Goal: Transaction & Acquisition: Download file/media

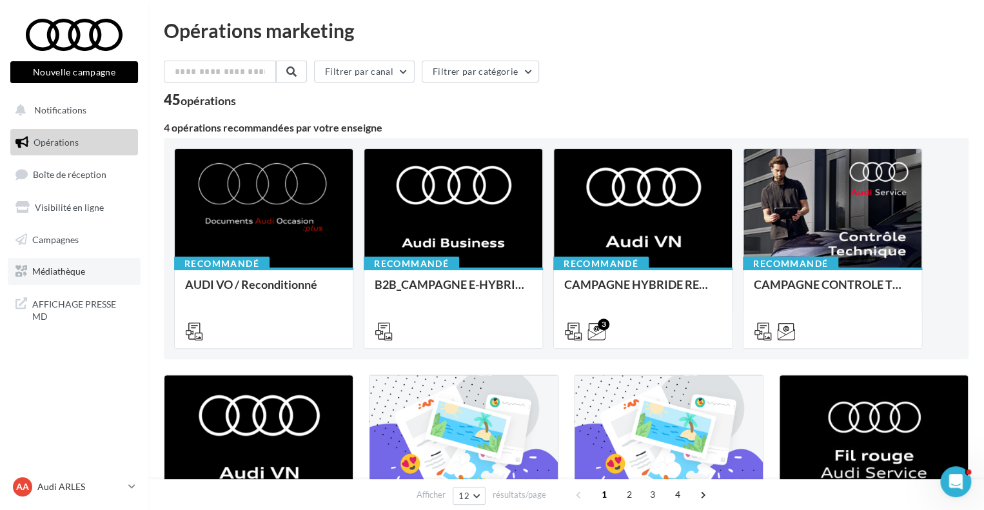
click at [61, 277] on span "Médiathèque" at bounding box center [58, 271] width 53 height 11
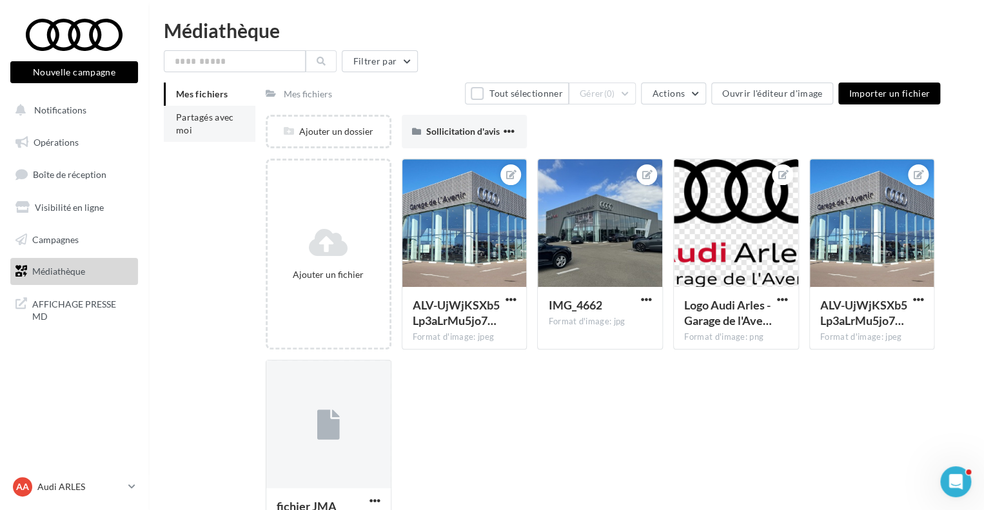
click at [192, 139] on li "Partagés avec moi" at bounding box center [210, 124] width 92 height 36
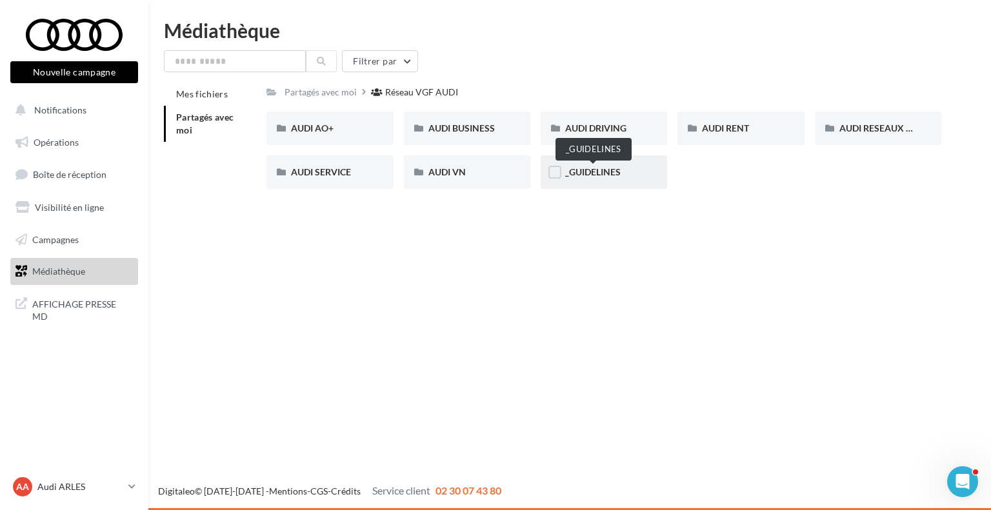
click at [573, 175] on span "_GUIDELINES" at bounding box center [592, 171] width 55 height 11
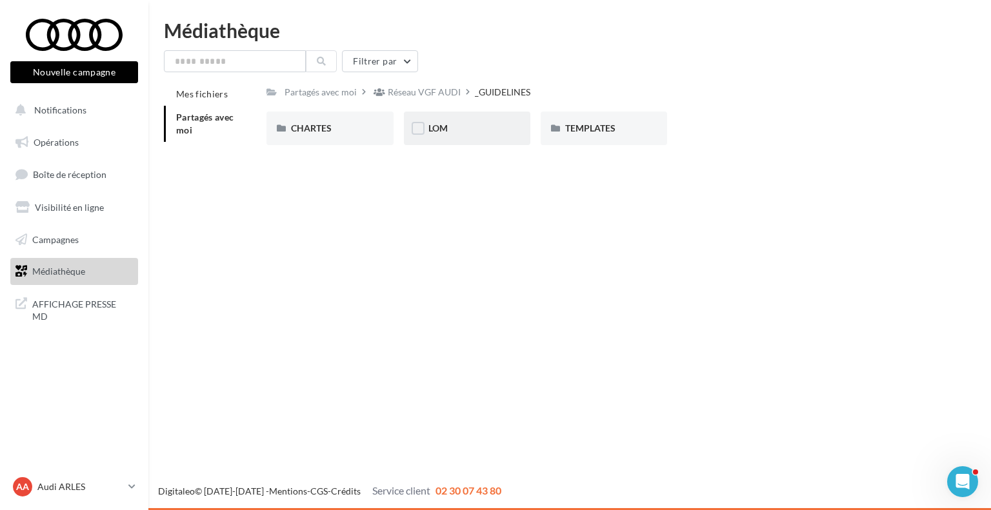
click at [482, 118] on div "LOM" at bounding box center [467, 129] width 126 height 34
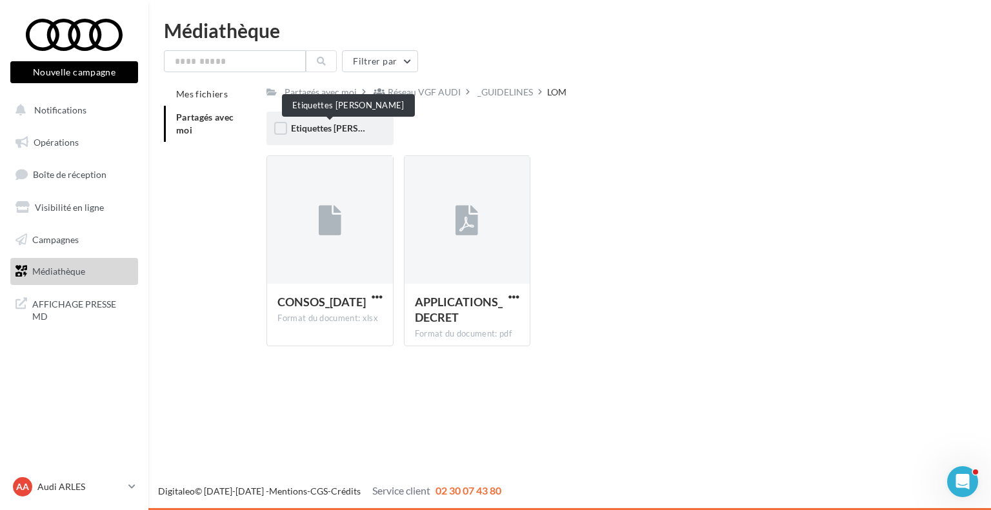
click at [304, 133] on span "Etiquettes Loi LOM" at bounding box center [348, 128] width 115 height 11
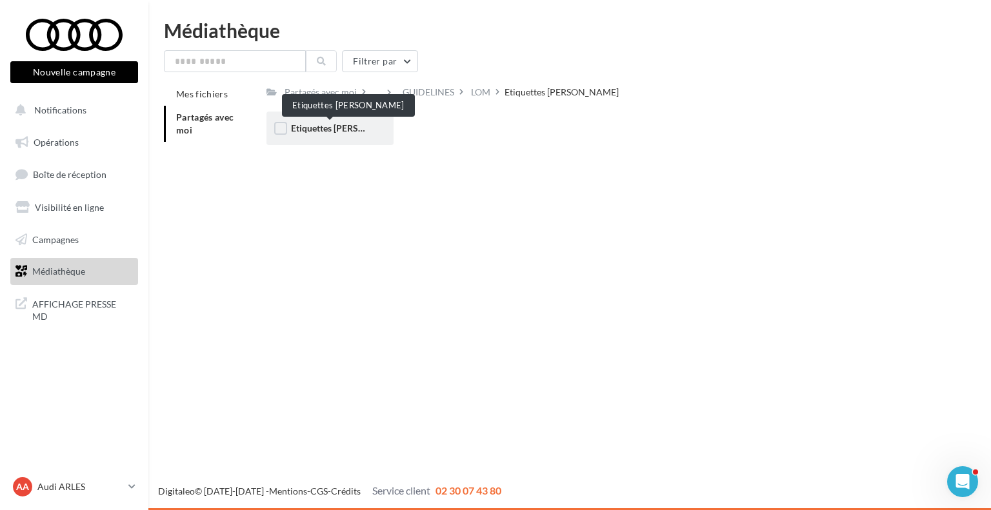
click at [346, 126] on span "Etiquettes Loi LOM" at bounding box center [348, 128] width 115 height 11
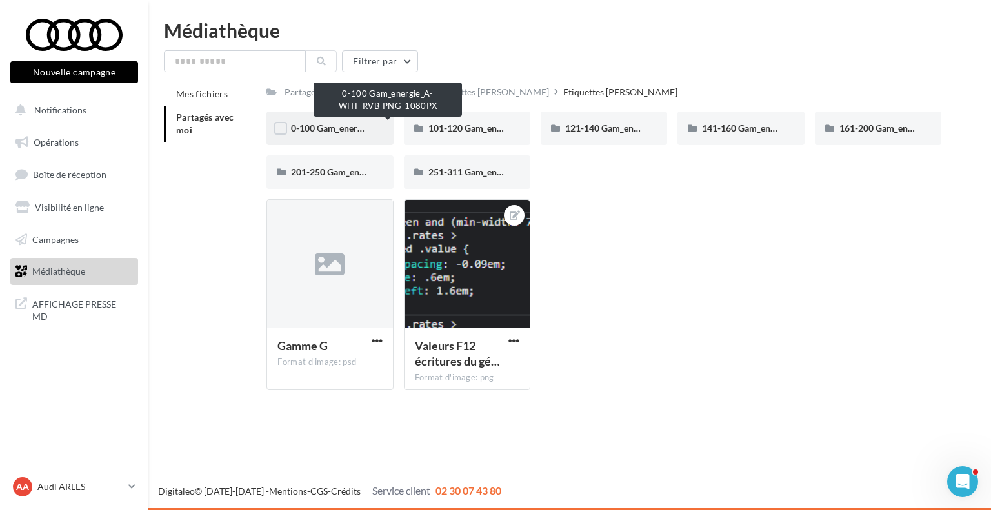
click at [346, 123] on span "0-100 Gam_energie_A-WHT_RVB_PNG_1080PX" at bounding box center [388, 128] width 195 height 11
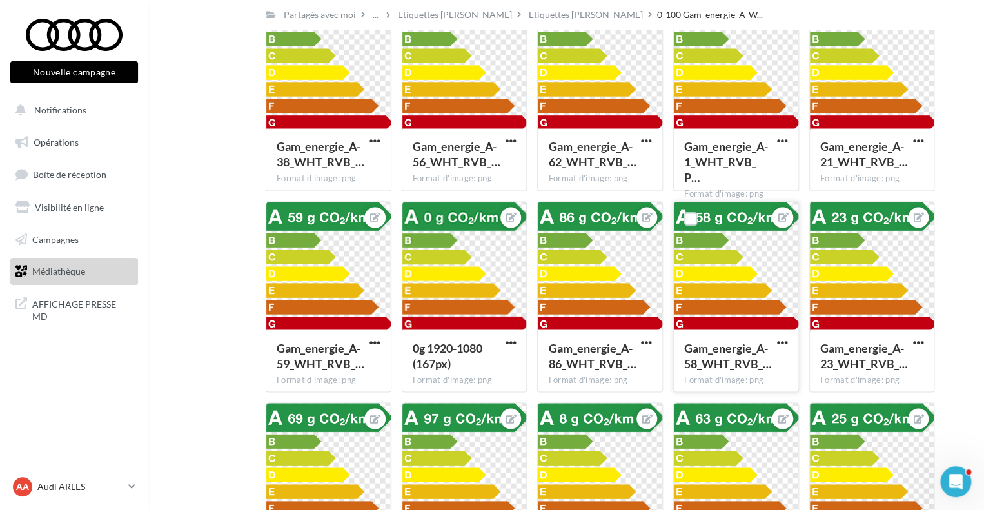
scroll to position [917, 0]
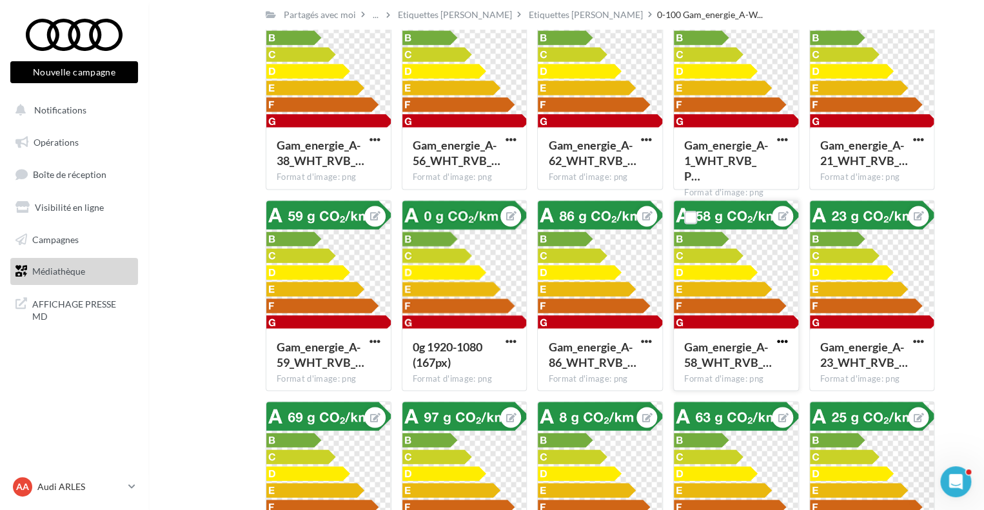
click at [779, 339] on span "button" at bounding box center [782, 340] width 11 height 11
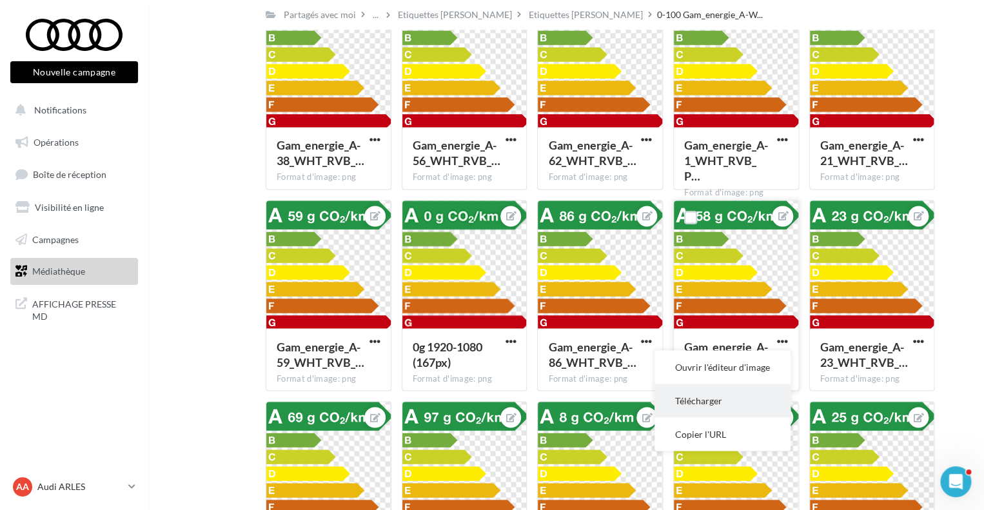
click at [715, 398] on button "Télécharger" at bounding box center [723, 401] width 136 height 34
